Goal: Browse casually

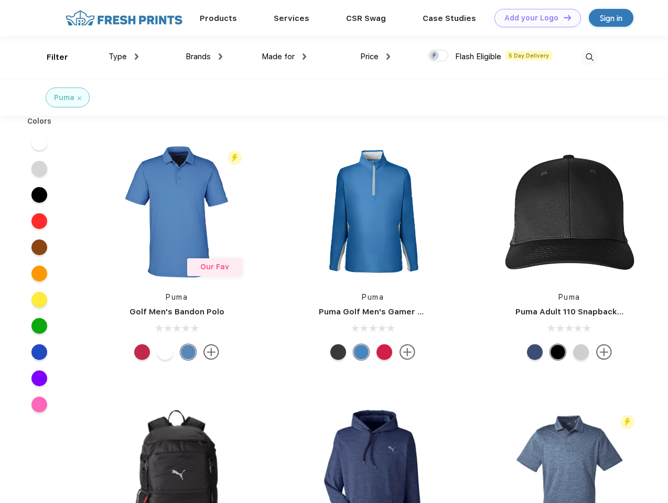
click at [534, 18] on link "Add your Logo Design Tool" at bounding box center [537, 18] width 87 height 18
click at [0, 0] on div "Design Tool" at bounding box center [0, 0] width 0 height 0
click at [563, 17] on link "Add your Logo Design Tool" at bounding box center [537, 18] width 87 height 18
click at [50, 57] on div "Filter" at bounding box center [57, 57] width 21 height 12
click at [124, 57] on span "Type" at bounding box center [118, 56] width 18 height 9
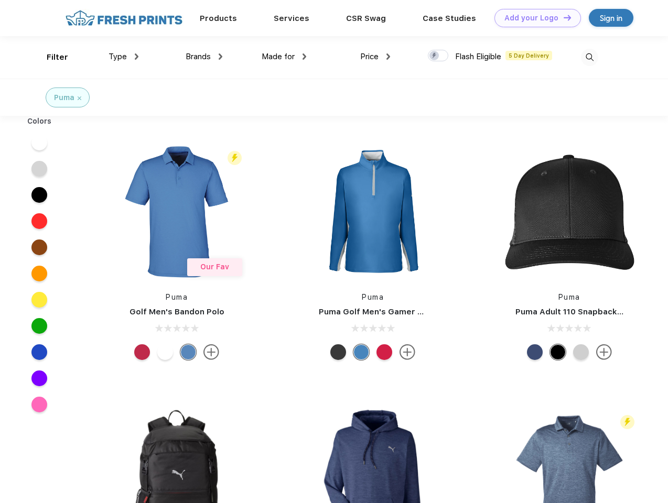
click at [204, 57] on span "Brands" at bounding box center [198, 56] width 25 height 9
click at [284, 57] on span "Made for" at bounding box center [278, 56] width 33 height 9
click at [375, 57] on span "Price" at bounding box center [369, 56] width 18 height 9
click at [438, 56] on div at bounding box center [438, 56] width 20 height 12
click at [435, 56] on input "checkbox" at bounding box center [431, 52] width 7 height 7
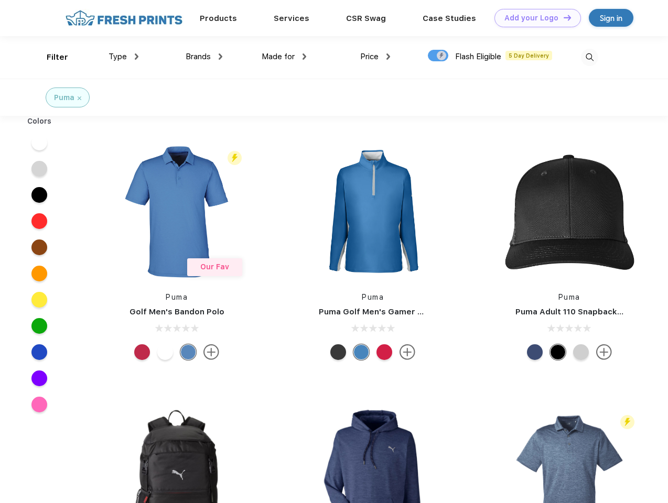
click at [589, 57] on img at bounding box center [589, 57] width 17 height 17
